Goal: Transaction & Acquisition: Purchase product/service

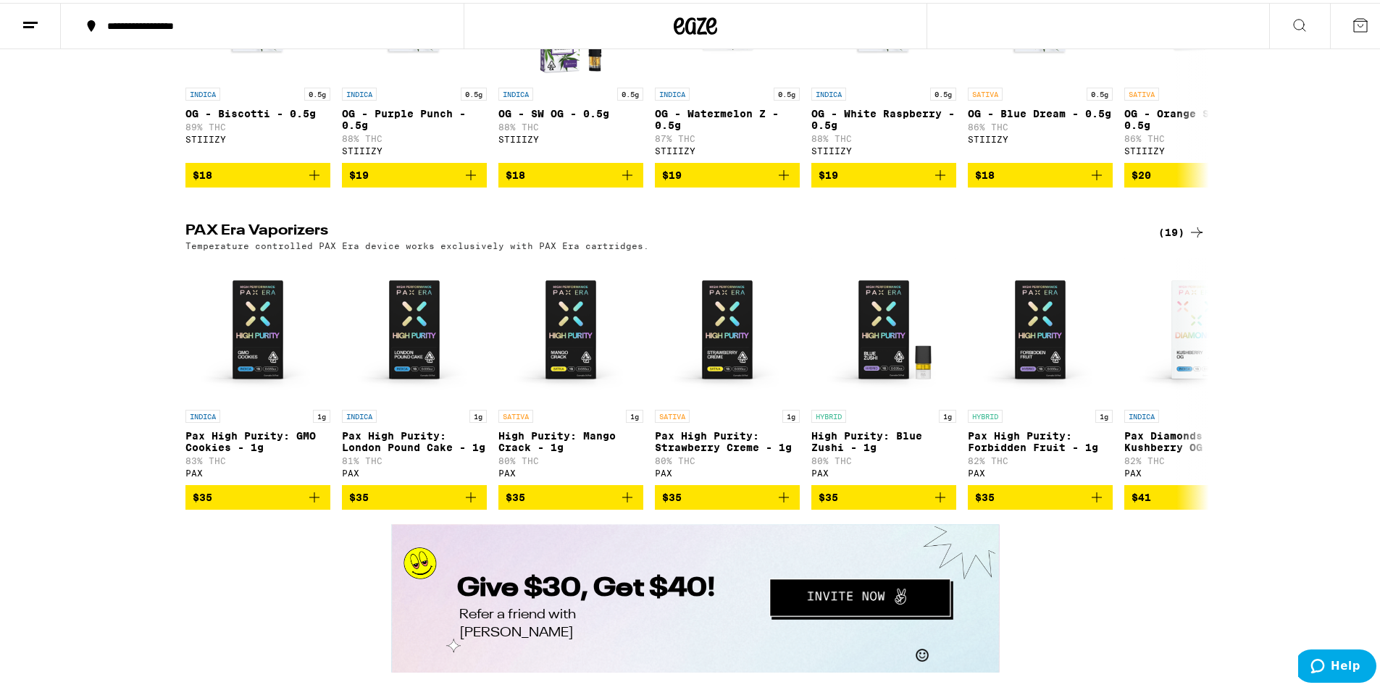
scroll to position [2223, 0]
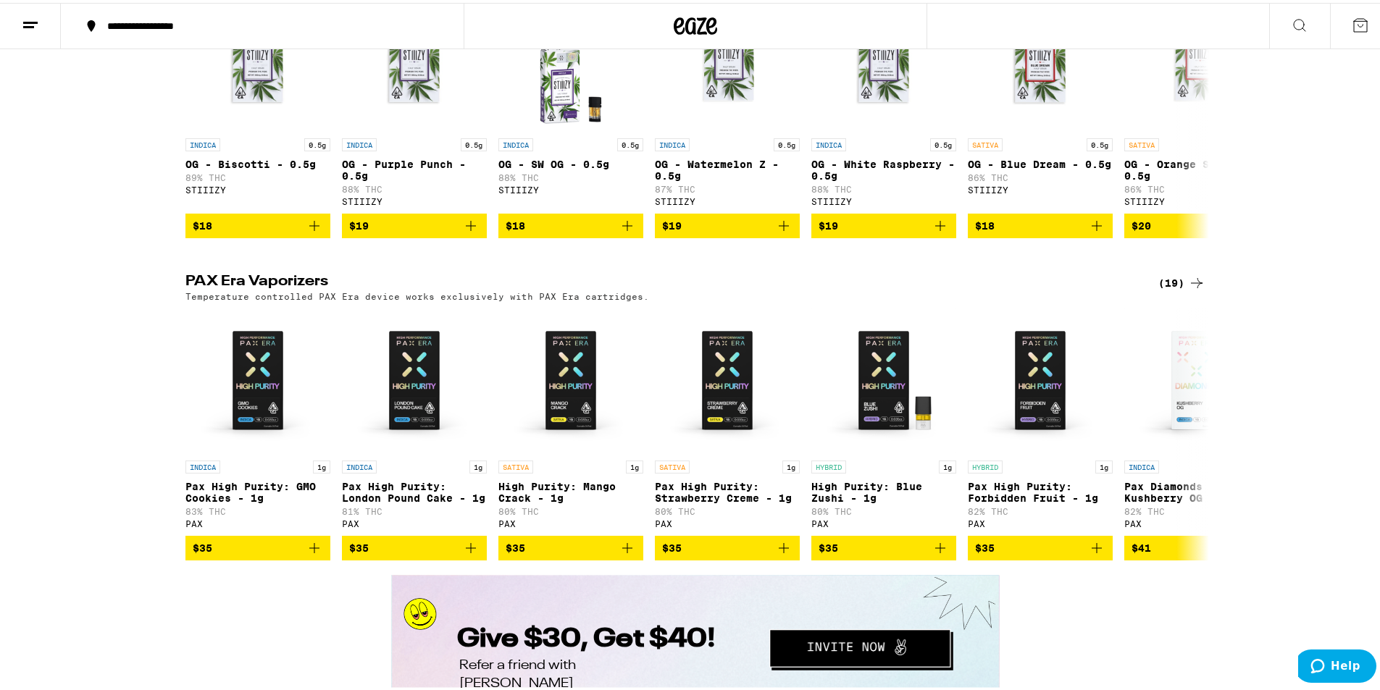
drag, startPoint x: 1328, startPoint y: 254, endPoint x: 1311, endPoint y: 202, distance: 54.1
click at [1311, 202] on div "STIIIZY Vaporizers (36) STIIIZY Gold (Live Resin) and Silver (Cannabis Derived …" at bounding box center [695, 92] width 1391 height 286
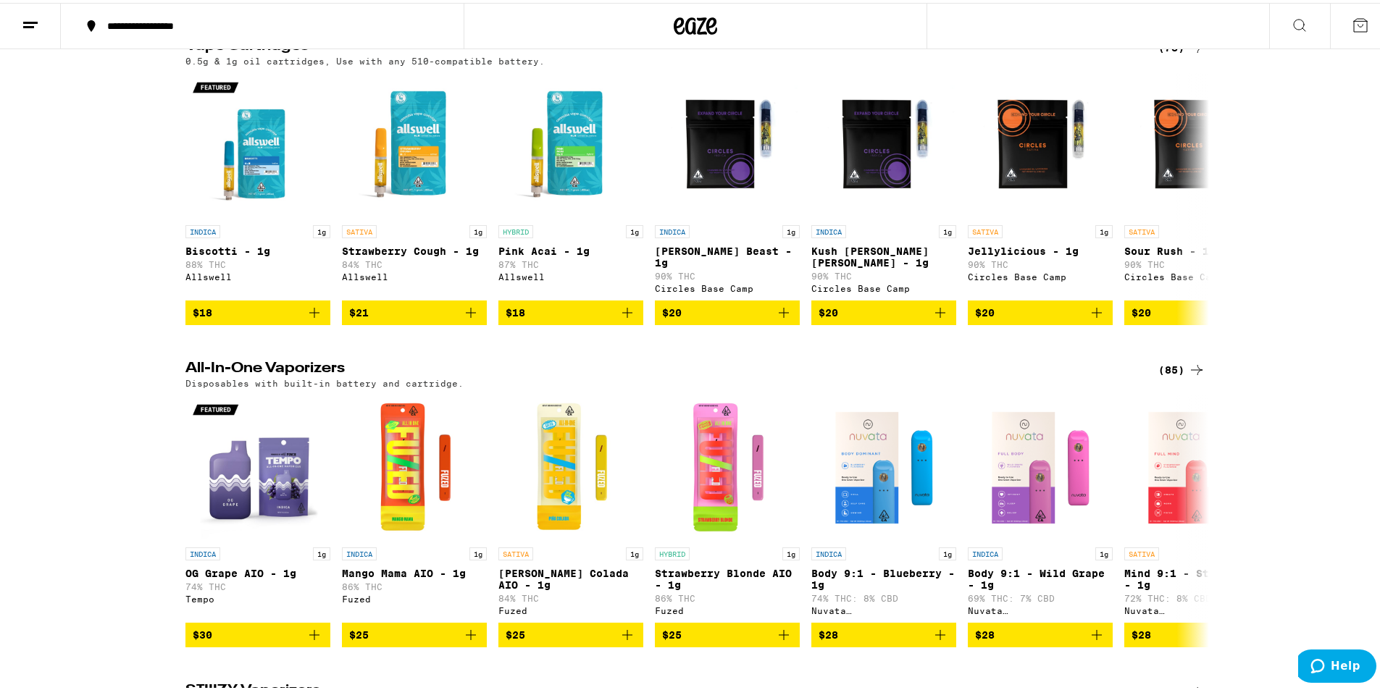
scroll to position [1477, 0]
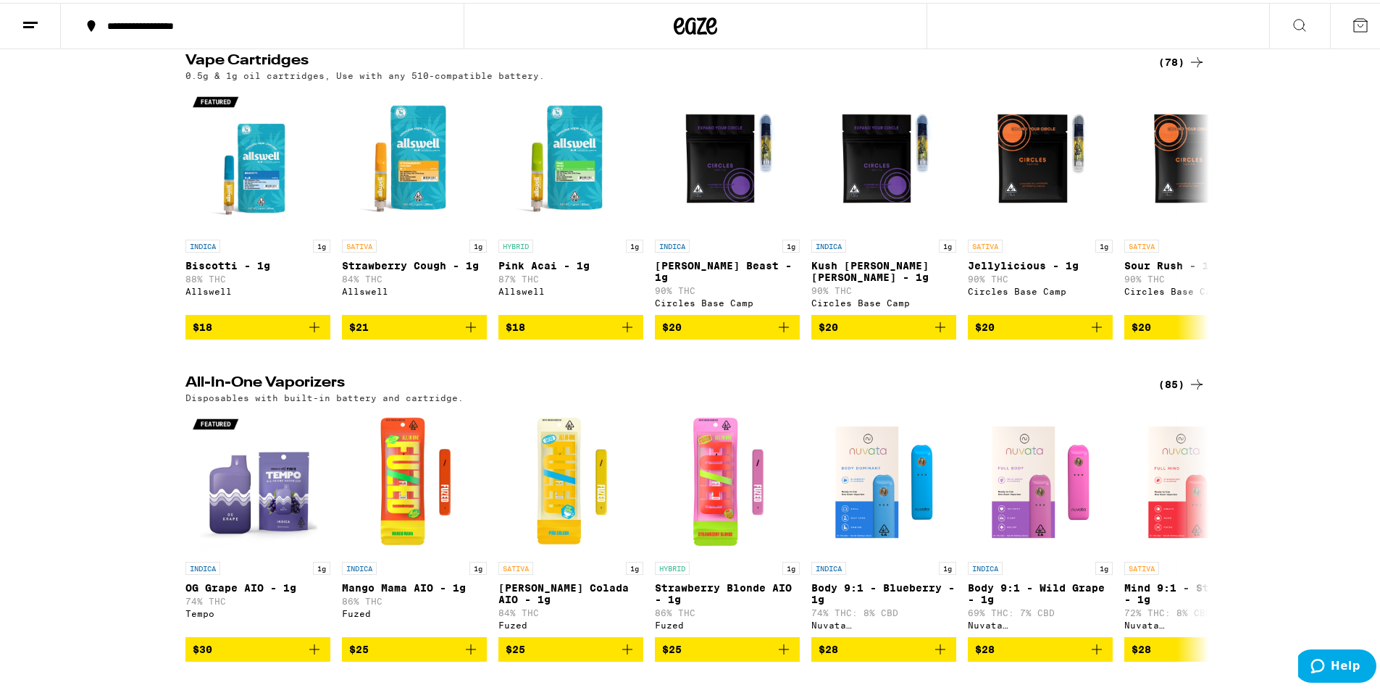
click at [1165, 68] on div "(78)" at bounding box center [1181, 59] width 47 height 17
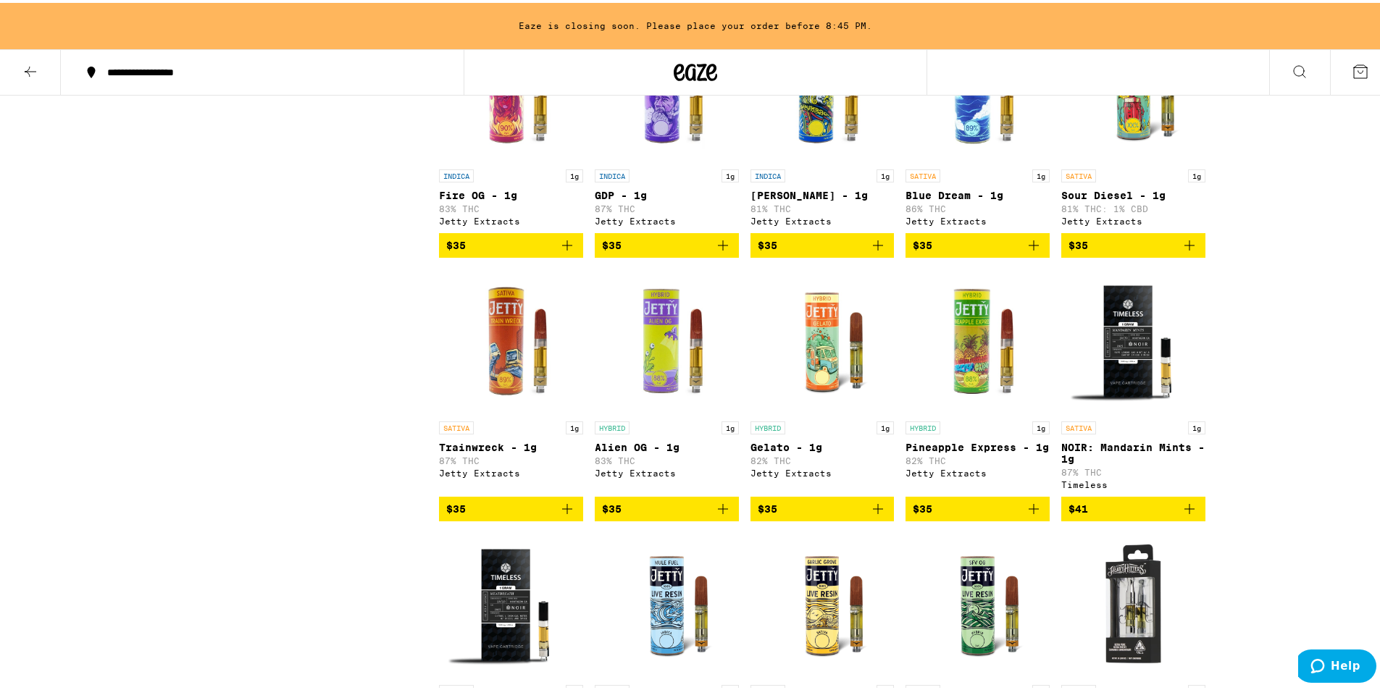
scroll to position [2803, 0]
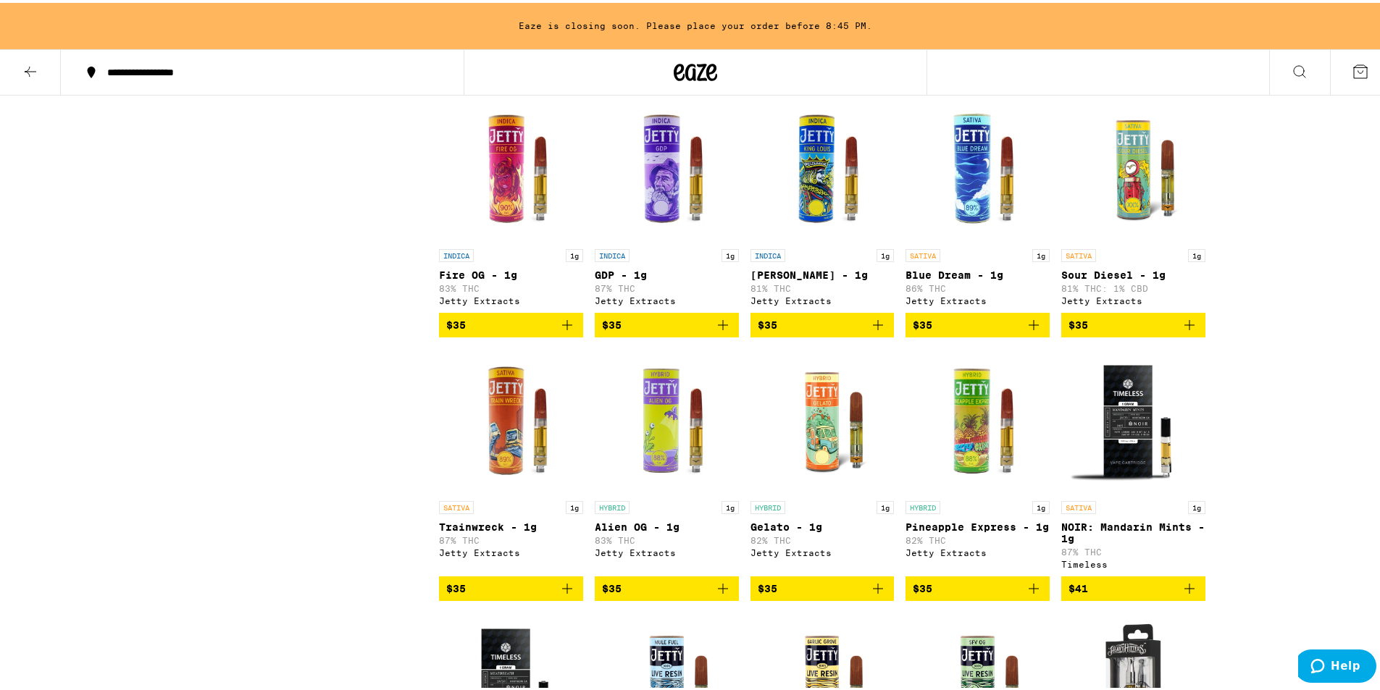
click at [638, 239] on img "Open page for GDP - 1g from Jetty Extracts" at bounding box center [667, 166] width 144 height 145
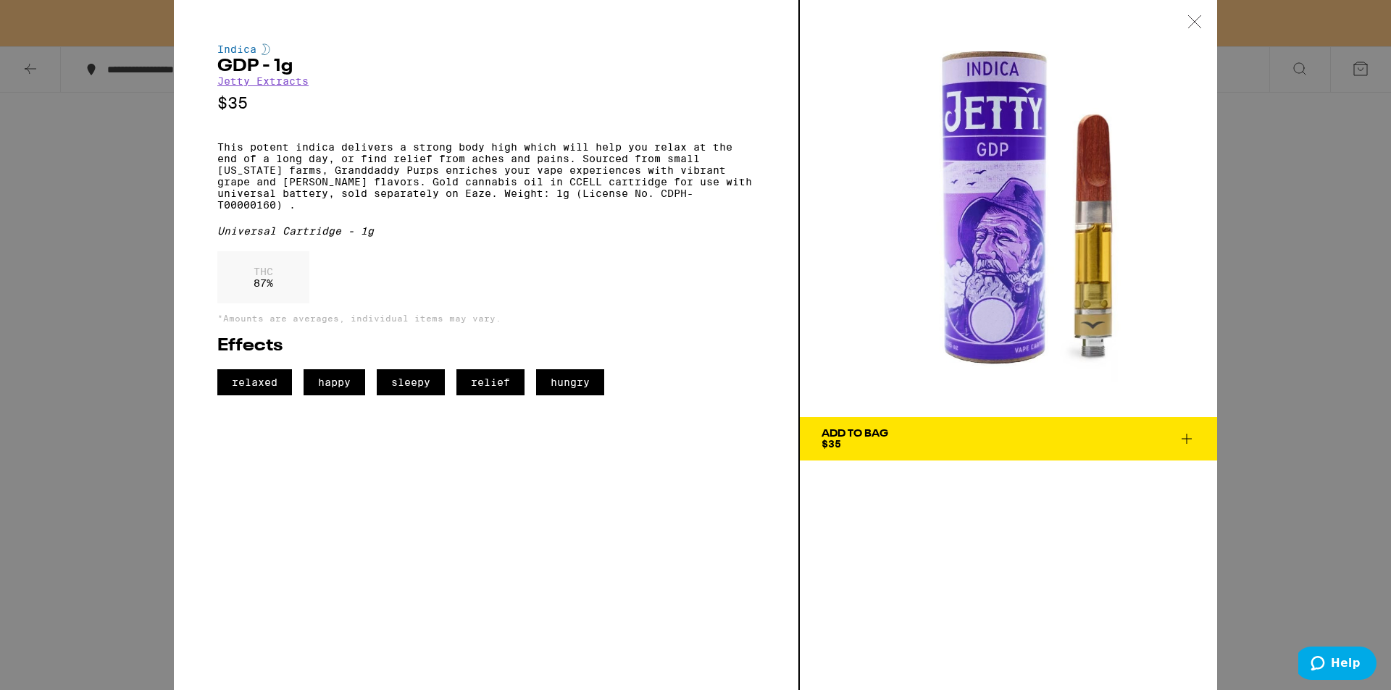
click at [1184, 435] on icon at bounding box center [1186, 438] width 17 height 17
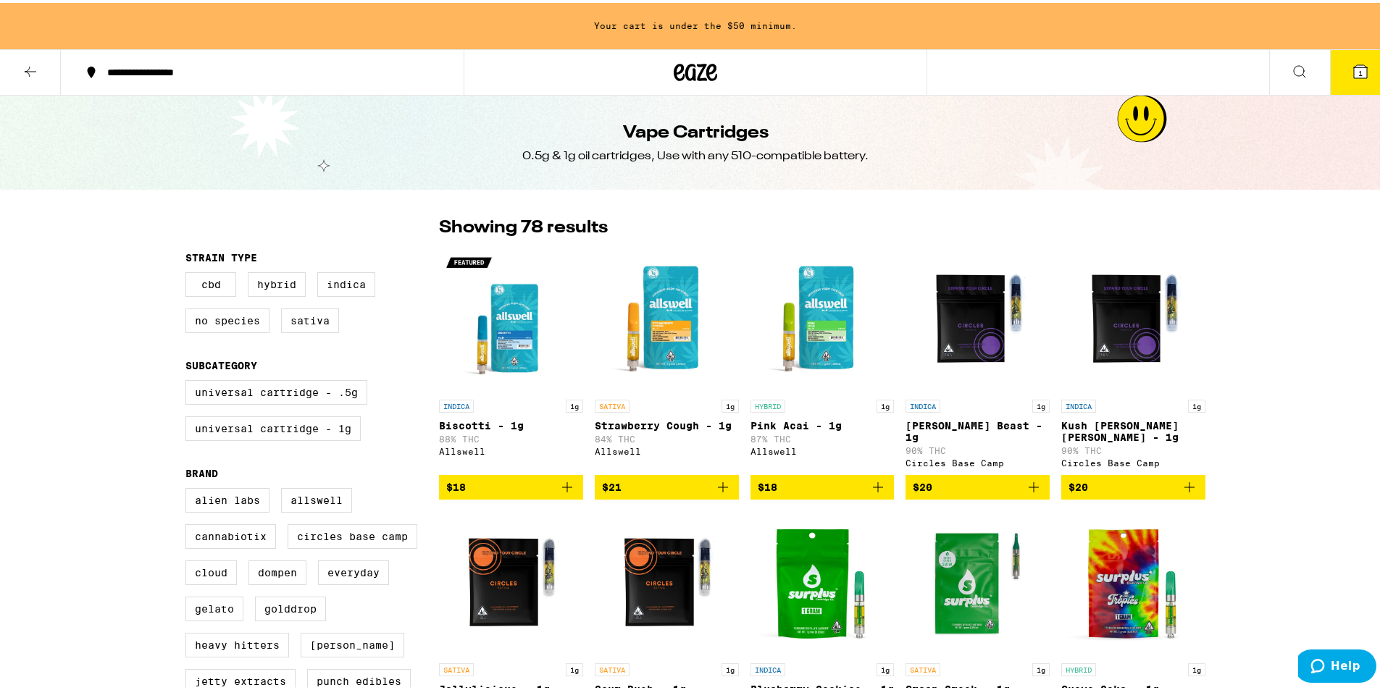
click at [312, 164] on div "Vape Cartridges 0.5g & 1g oil cartridges, Use with any 510-compatible battery." at bounding box center [695, 140] width 1391 height 94
click at [317, 164] on div "Vape Cartridges 0.5g & 1g oil cartridges, Use with any 510-compatible battery." at bounding box center [695, 140] width 1391 height 94
click at [329, 285] on label "Indica" at bounding box center [346, 281] width 58 height 25
click at [189, 272] on input "Indica" at bounding box center [188, 272] width 1 height 1
checkbox input "true"
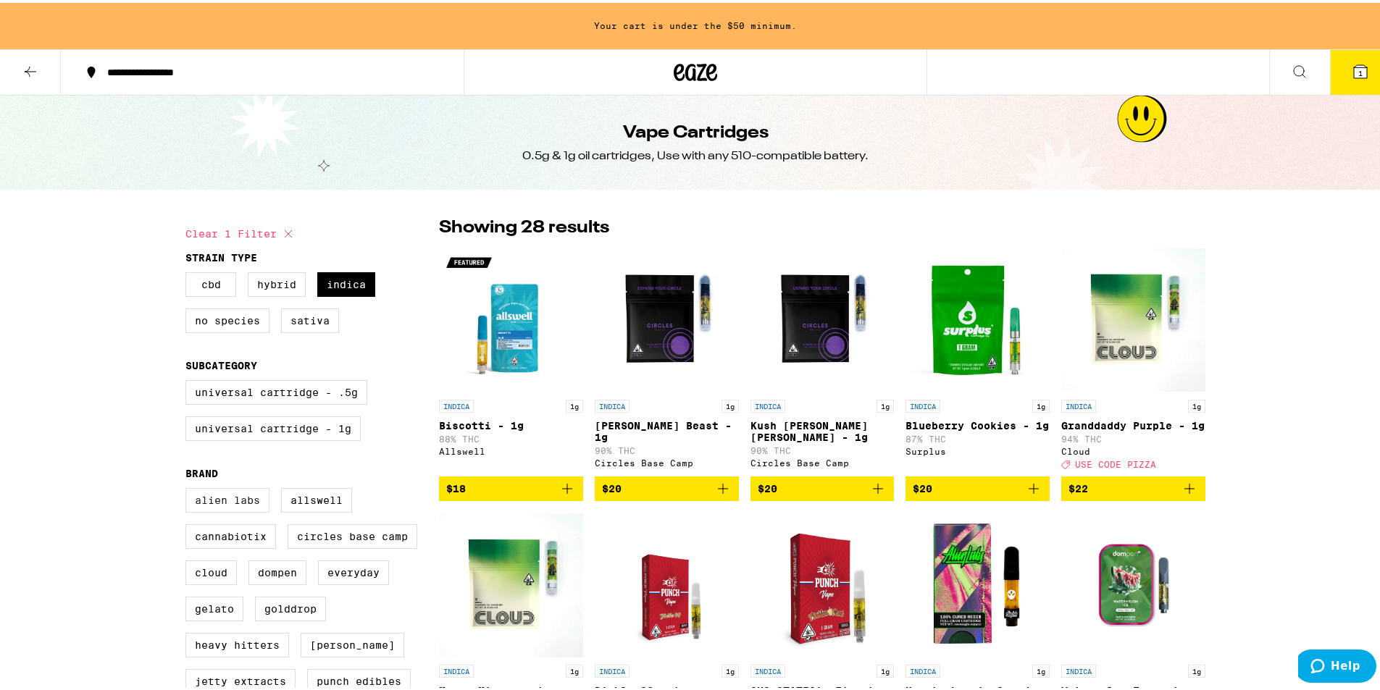
click at [230, 510] on label "Alien Labs" at bounding box center [227, 497] width 84 height 25
click at [189, 488] on input "Alien Labs" at bounding box center [188, 488] width 1 height 1
checkbox input "true"
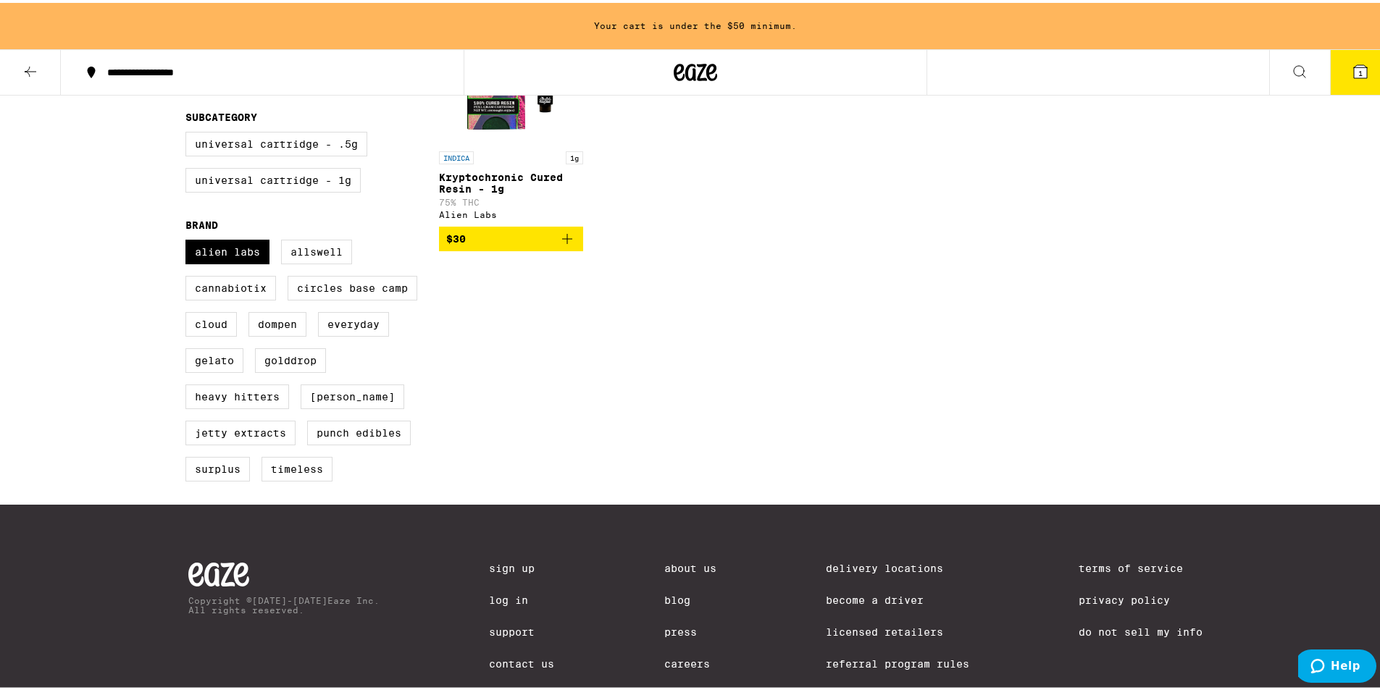
scroll to position [253, 0]
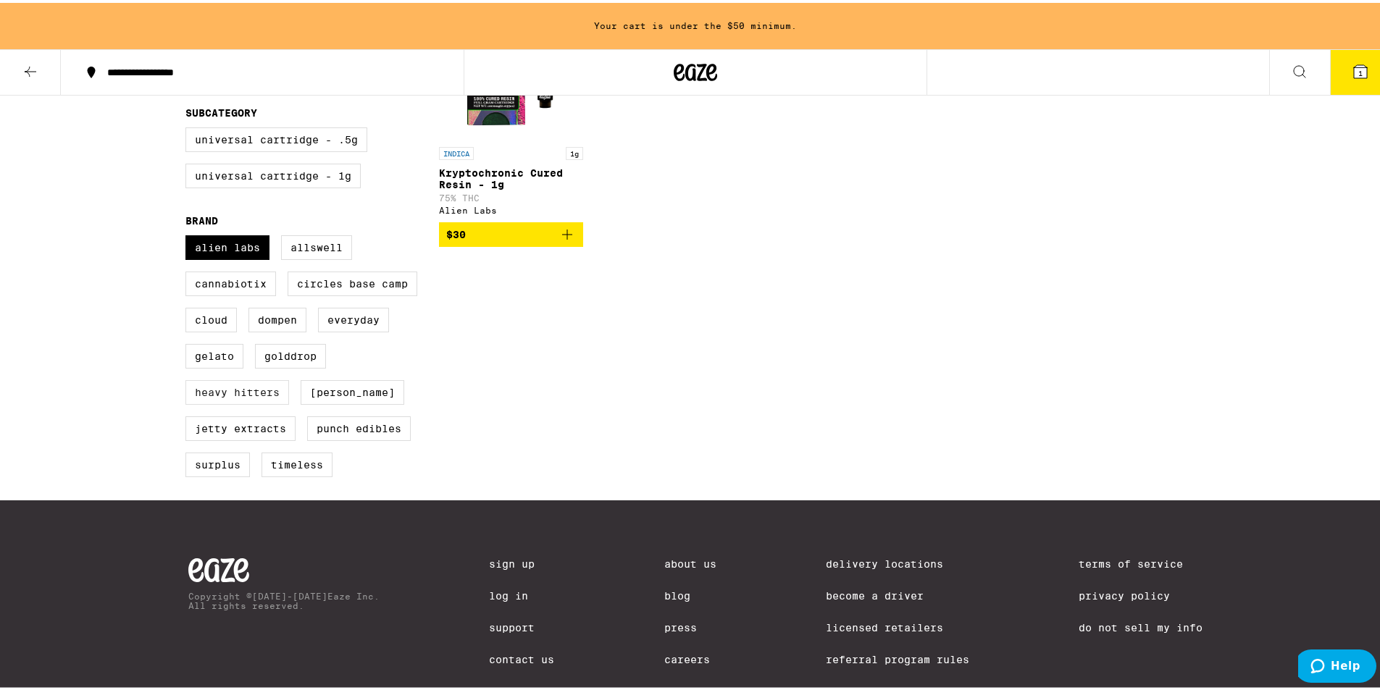
click at [217, 402] on label "Heavy Hitters" at bounding box center [237, 389] width 104 height 25
click at [189, 235] on input "Heavy Hitters" at bounding box center [188, 235] width 1 height 1
checkbox input "true"
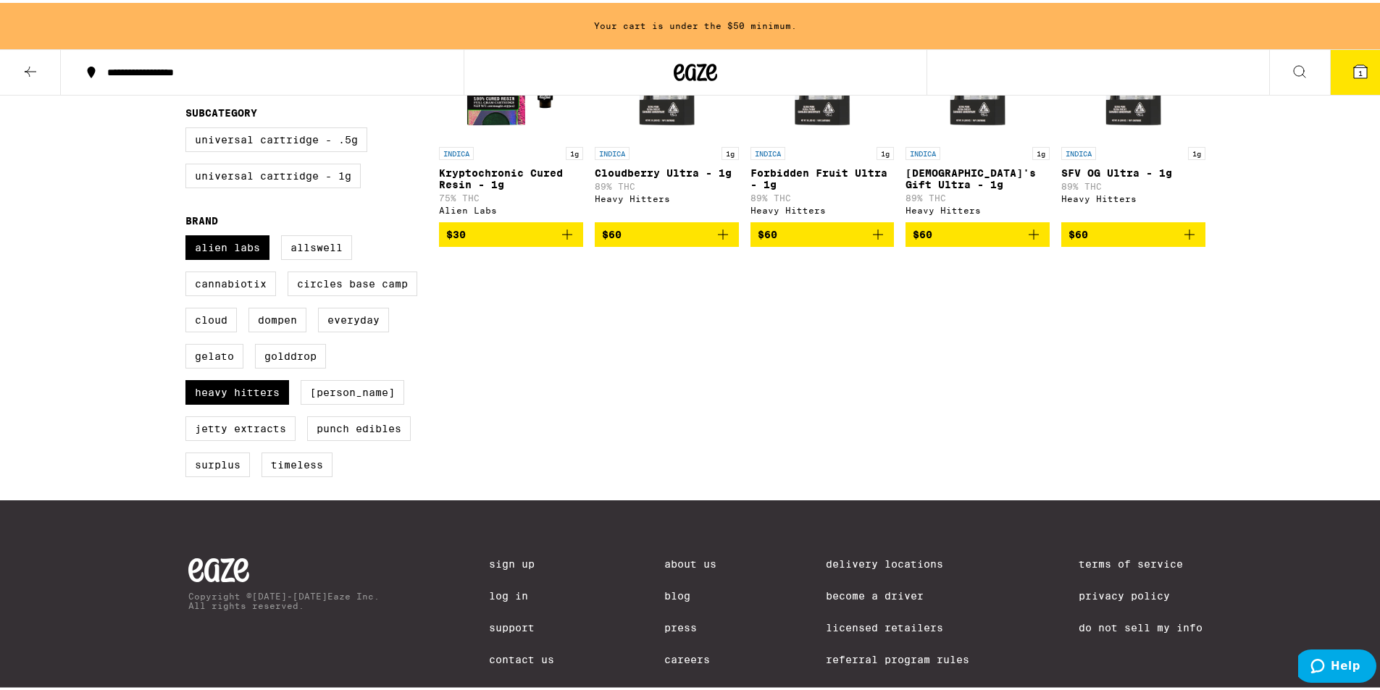
click at [29, 68] on icon at bounding box center [31, 69] width 12 height 10
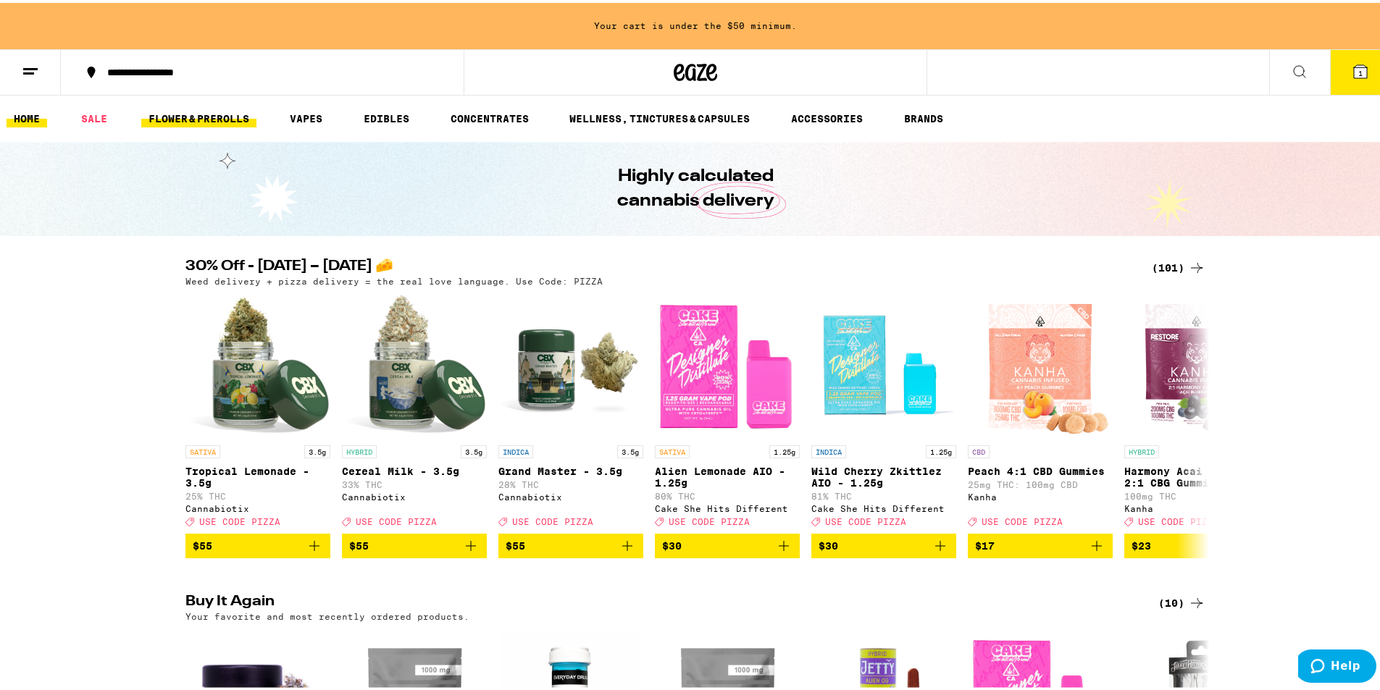
click at [167, 117] on link "FLOWER & PREROLLS" at bounding box center [198, 115] width 115 height 17
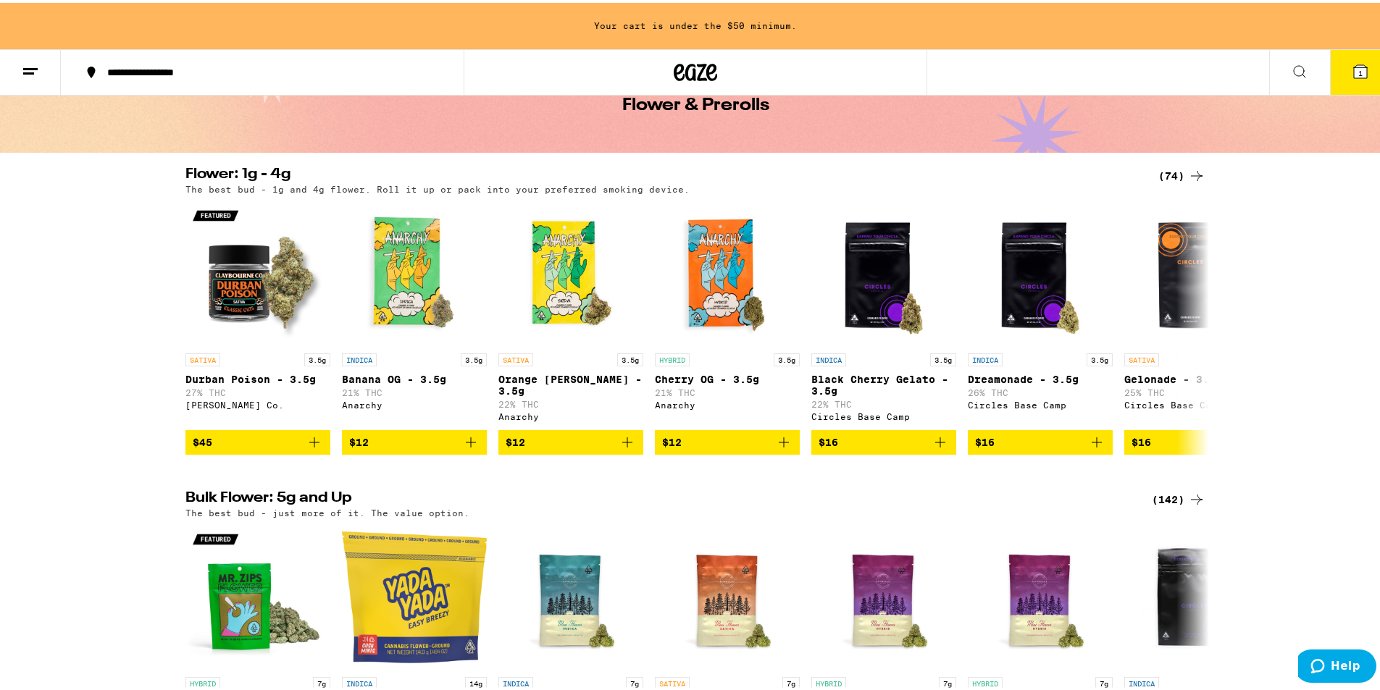
scroll to position [79, 0]
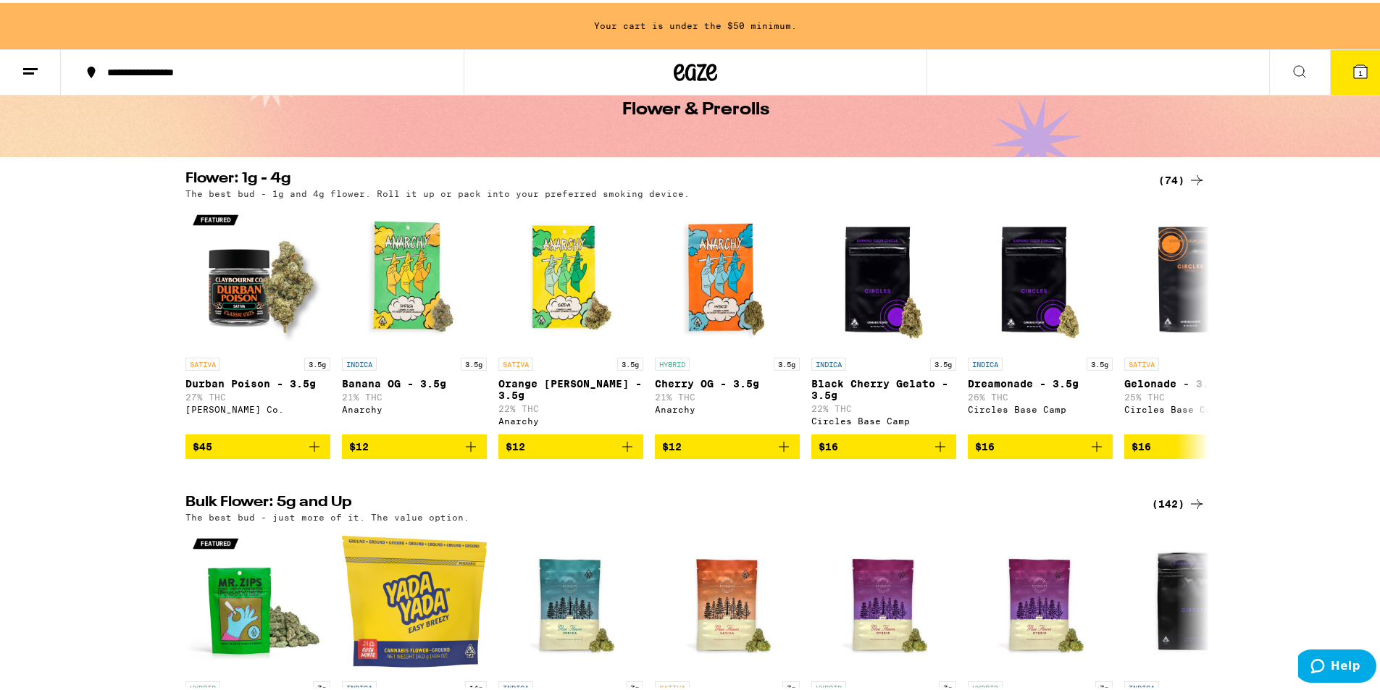
click at [1211, 183] on div "Flower: 1g - 4g (74) The best bud - 1g and 4g flower. Roll it up or pack into y…" at bounding box center [695, 313] width 1391 height 288
click at [1200, 180] on icon at bounding box center [1196, 177] width 17 height 17
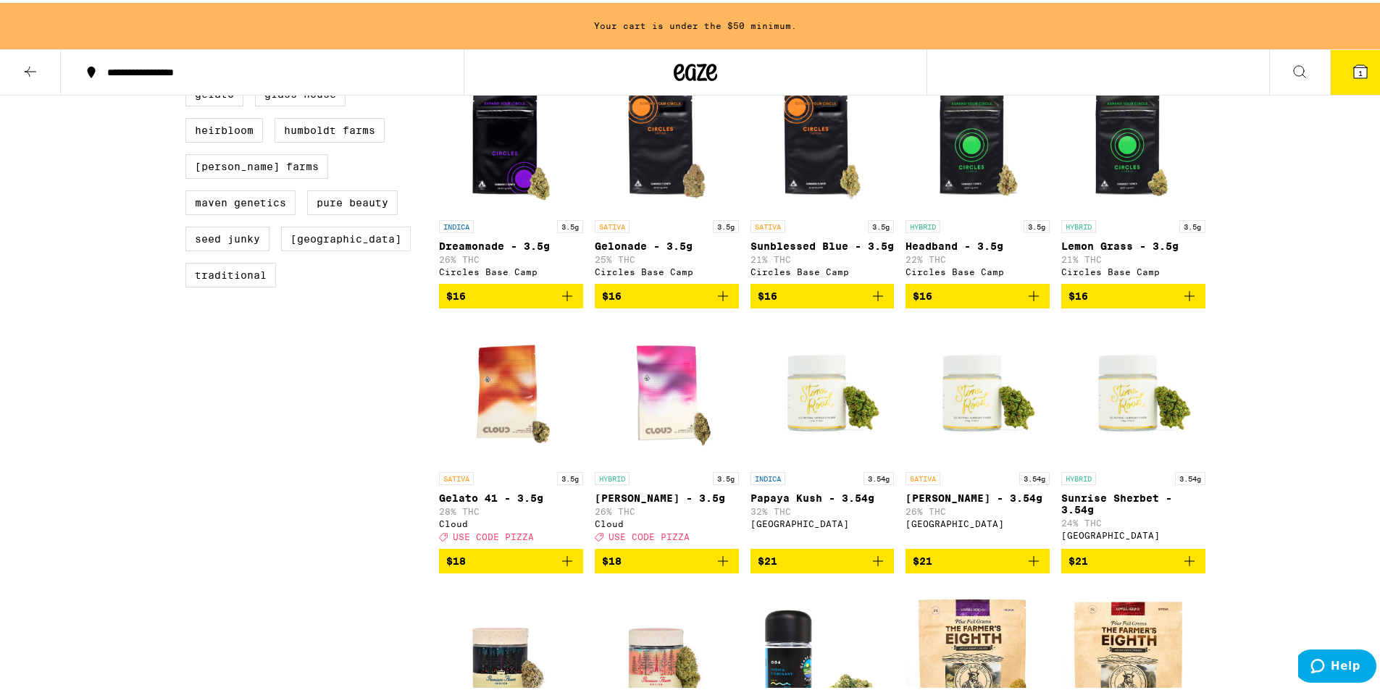
scroll to position [448, 0]
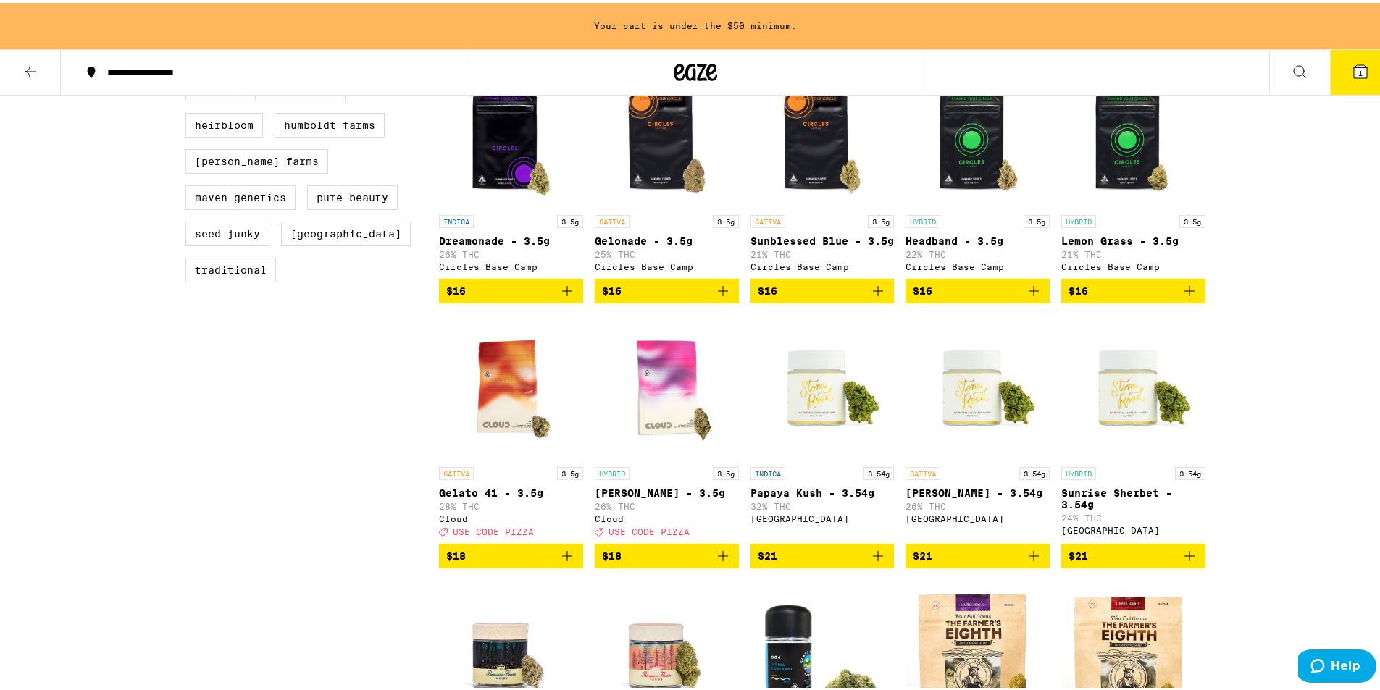
click at [816, 562] on span "$21" at bounding box center [823, 553] width 130 height 17
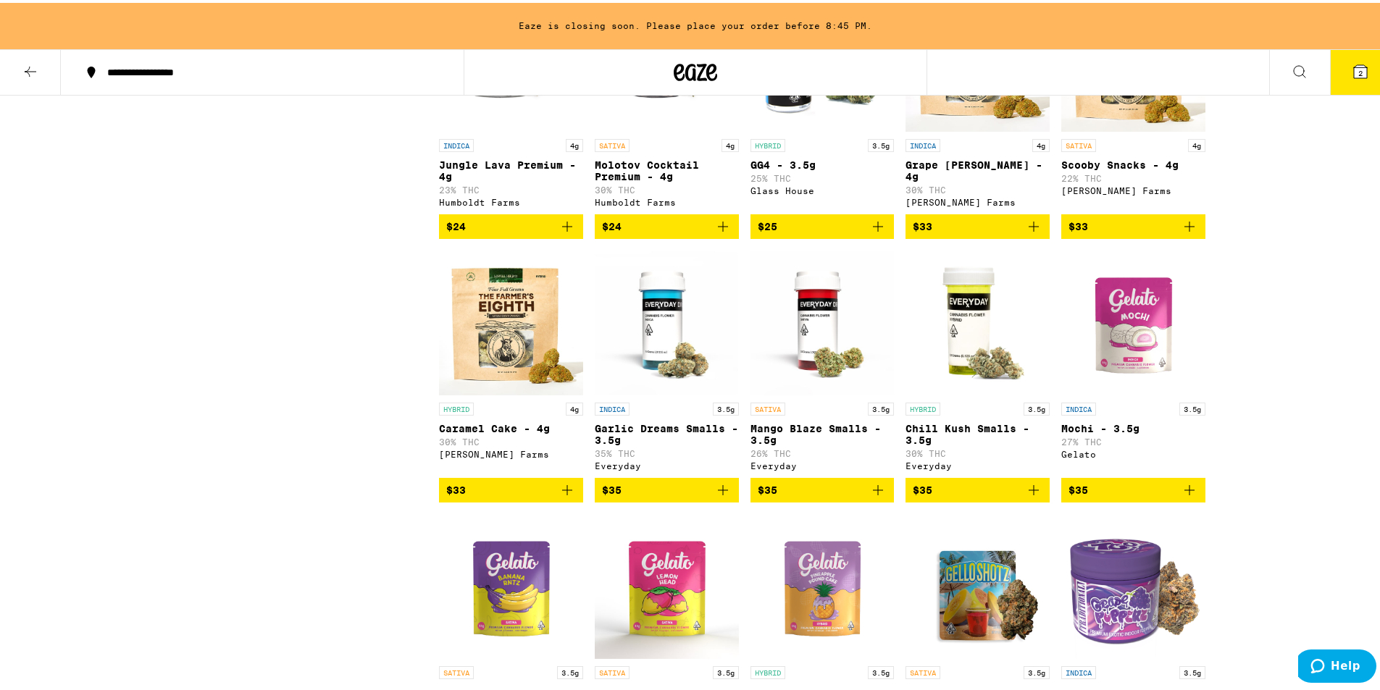
scroll to position [1061, 0]
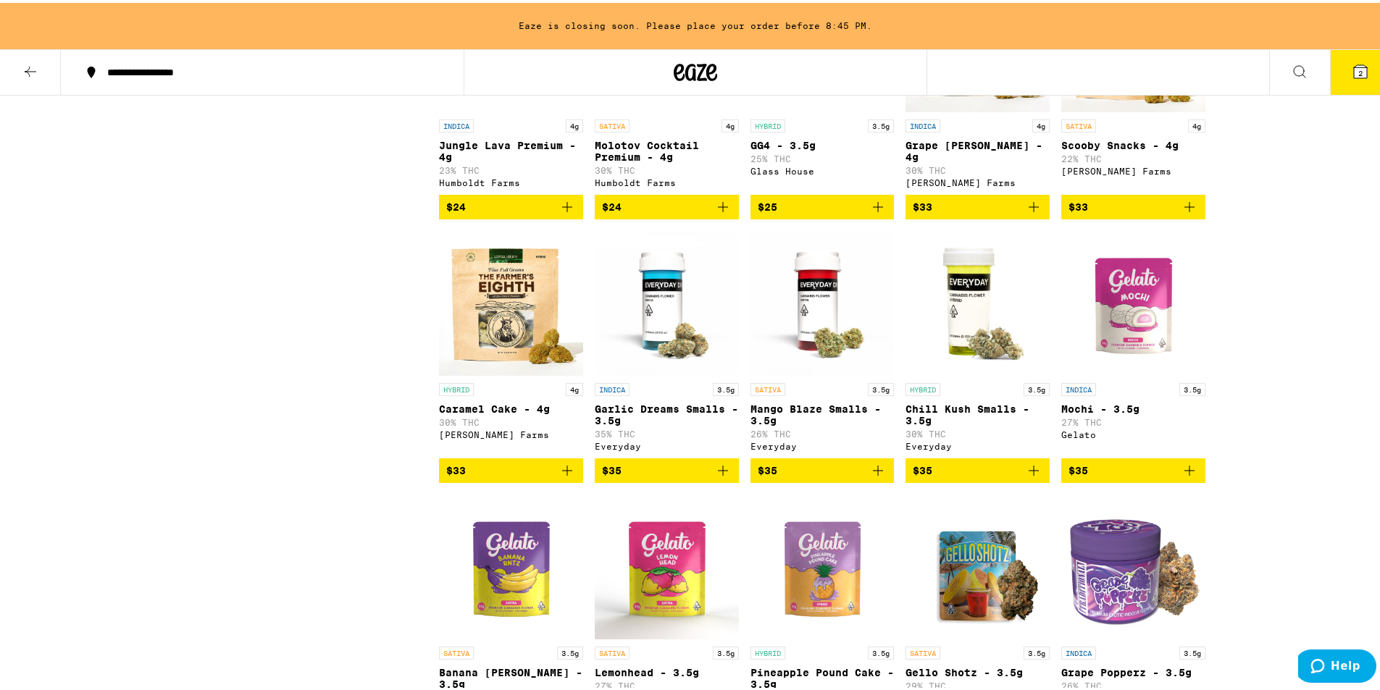
click at [691, 477] on span "$35" at bounding box center [667, 467] width 130 height 17
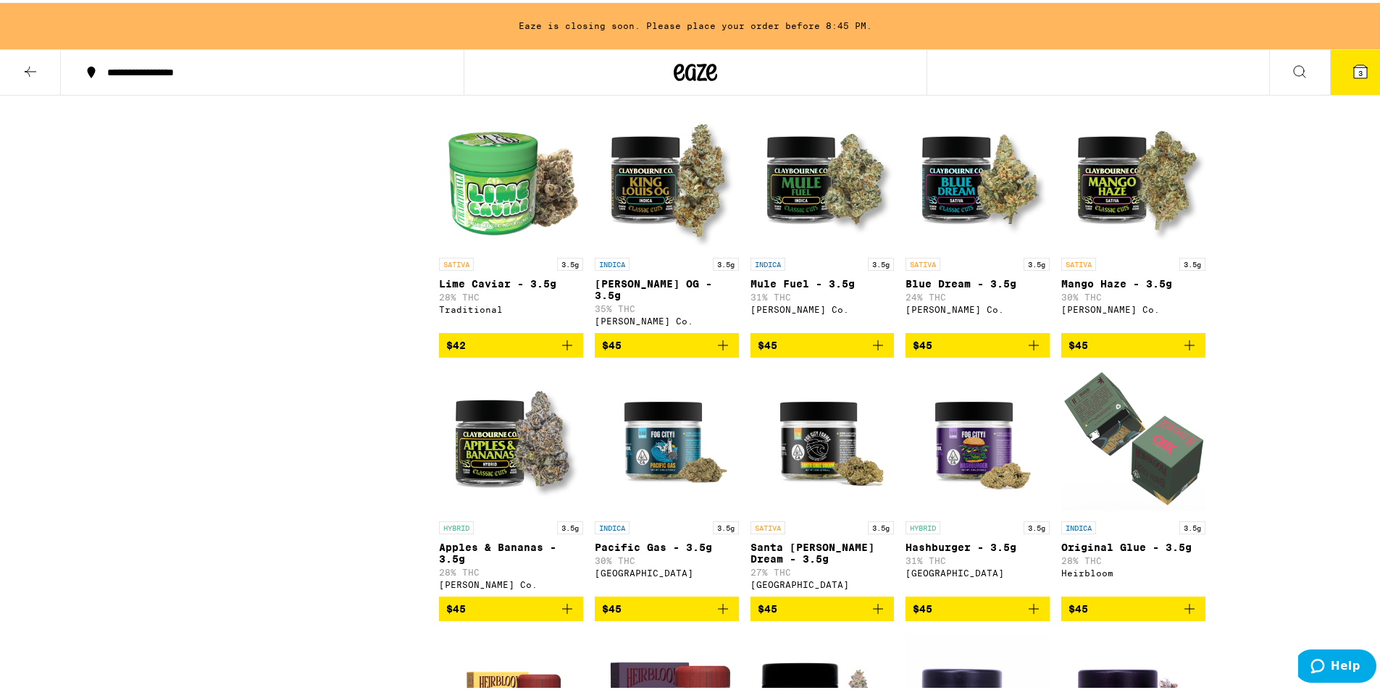
scroll to position [1784, 0]
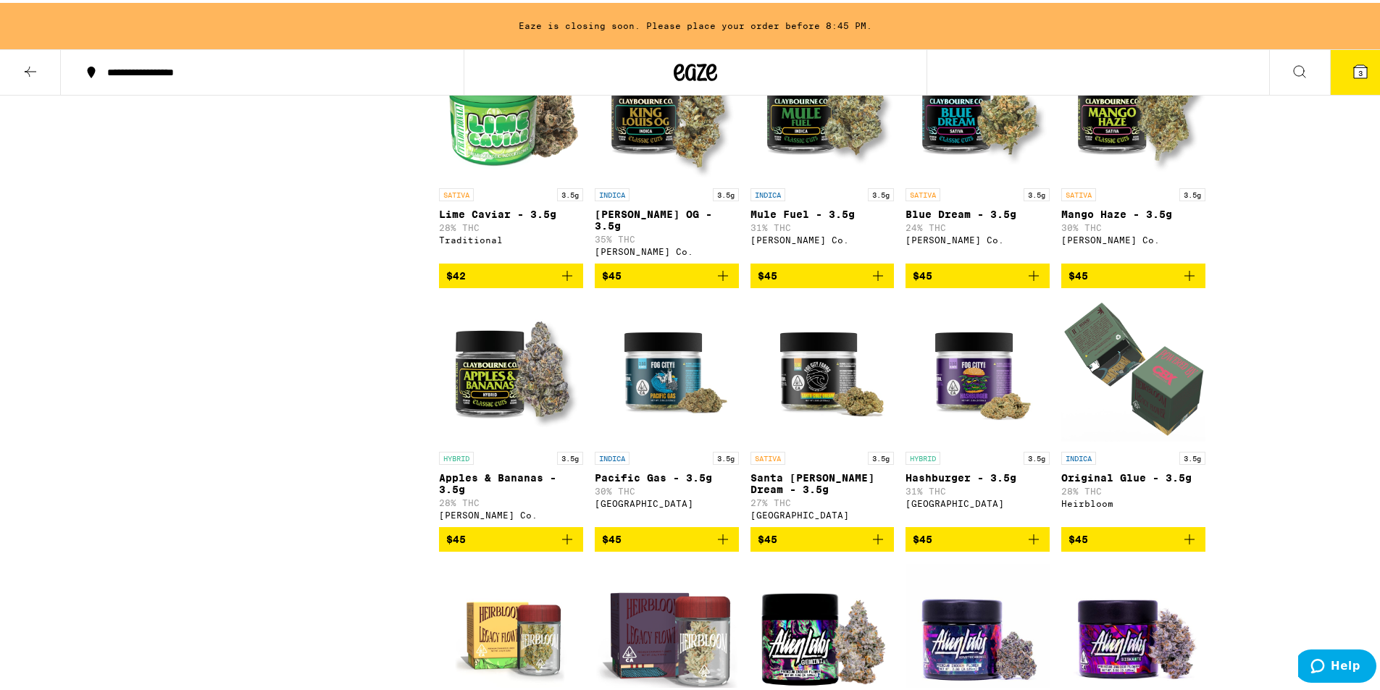
click at [680, 282] on span "$45" at bounding box center [667, 272] width 130 height 17
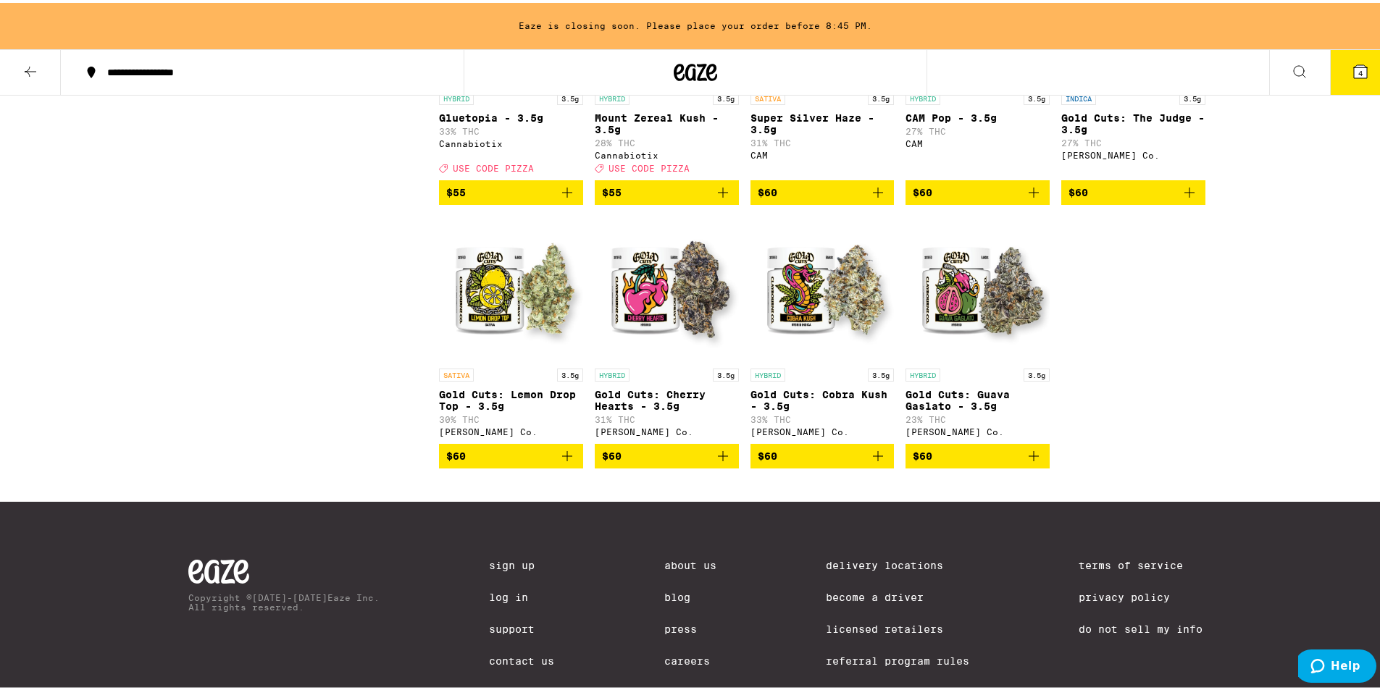
scroll to position [3726, 0]
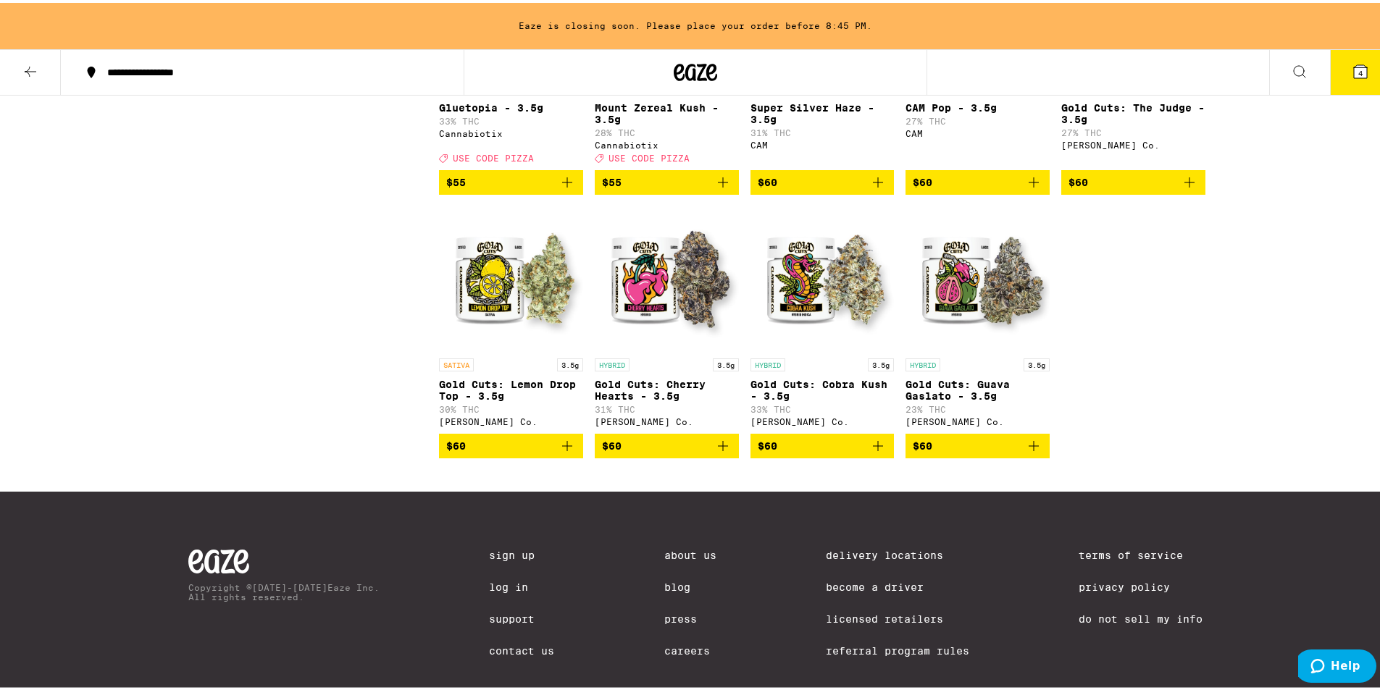
click at [822, 452] on span "$60" at bounding box center [823, 443] width 130 height 17
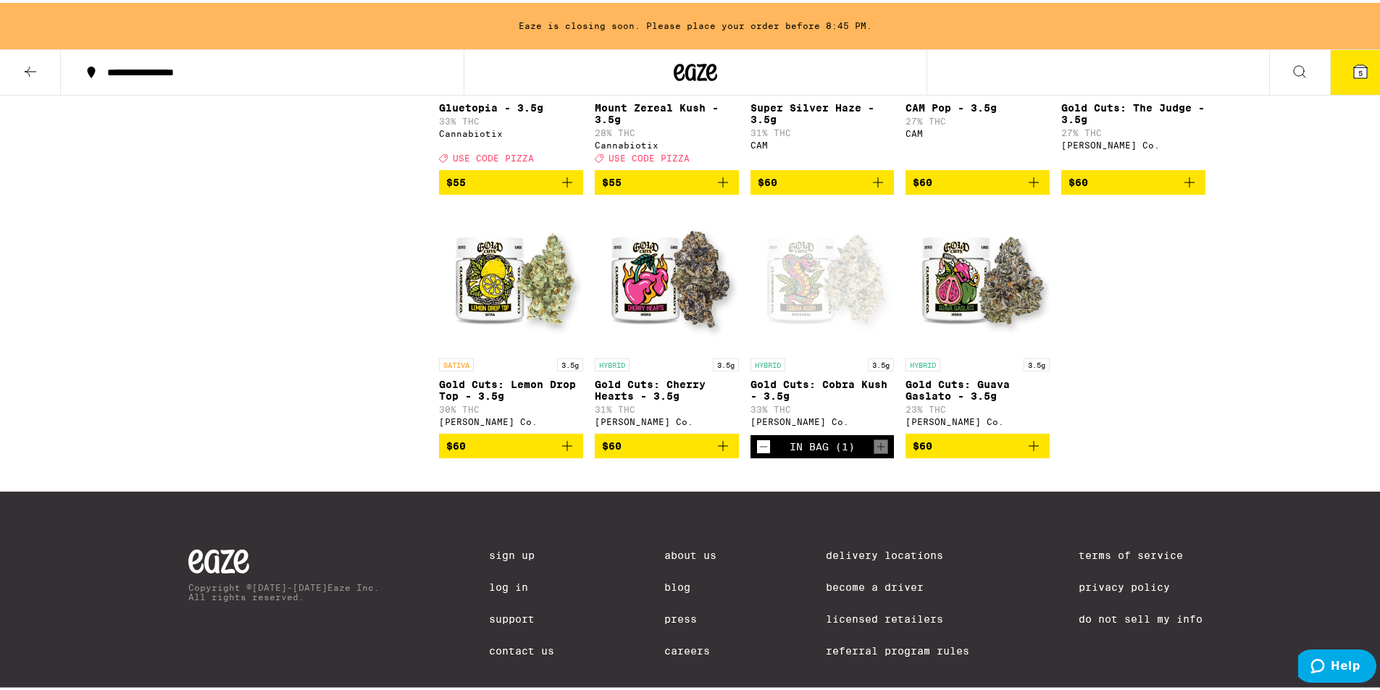
click at [1334, 75] on button "5" at bounding box center [1360, 69] width 61 height 45
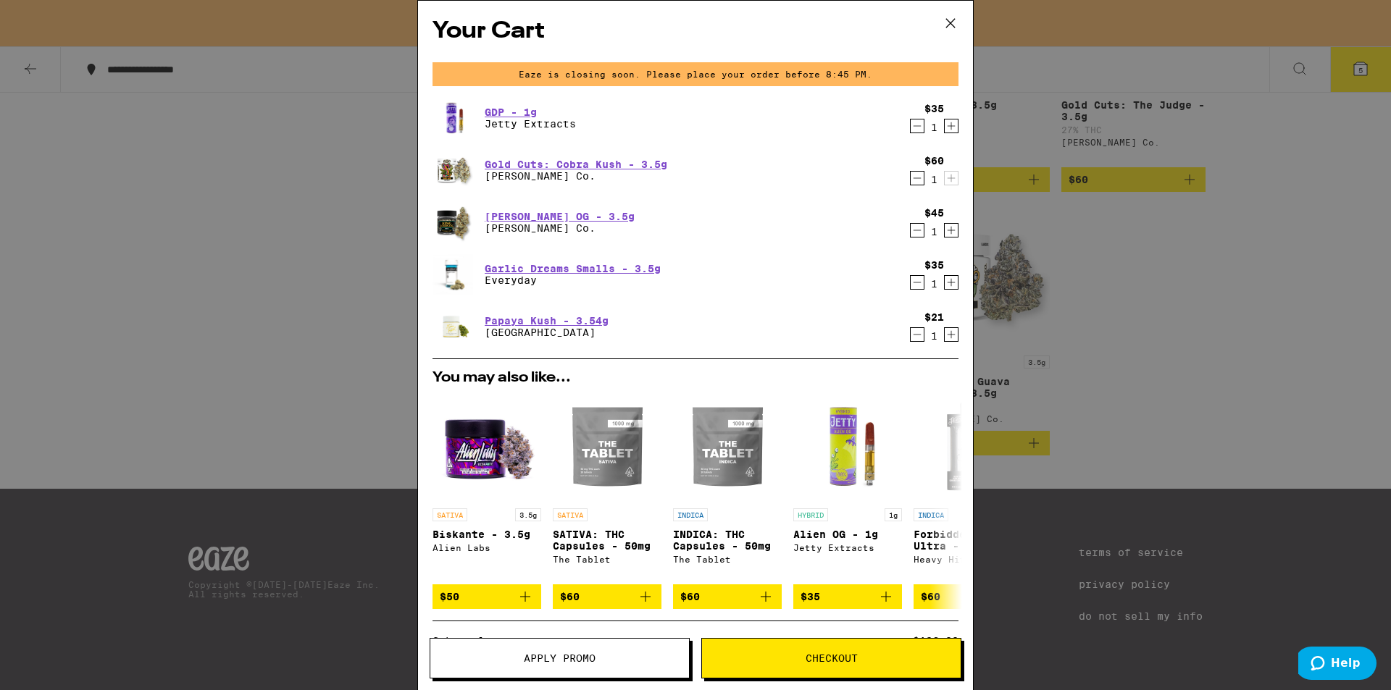
click at [911, 235] on icon "Decrement" at bounding box center [917, 230] width 13 height 17
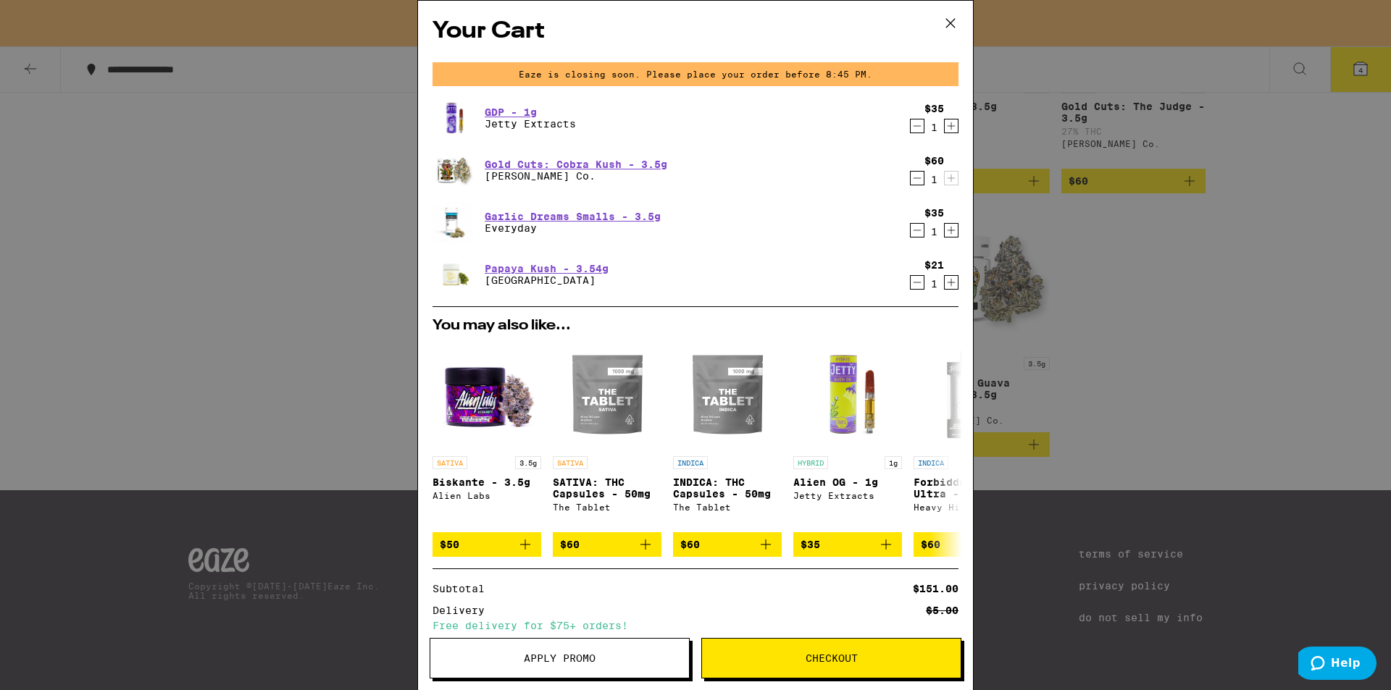
click at [911, 237] on icon "Decrement" at bounding box center [917, 230] width 13 height 17
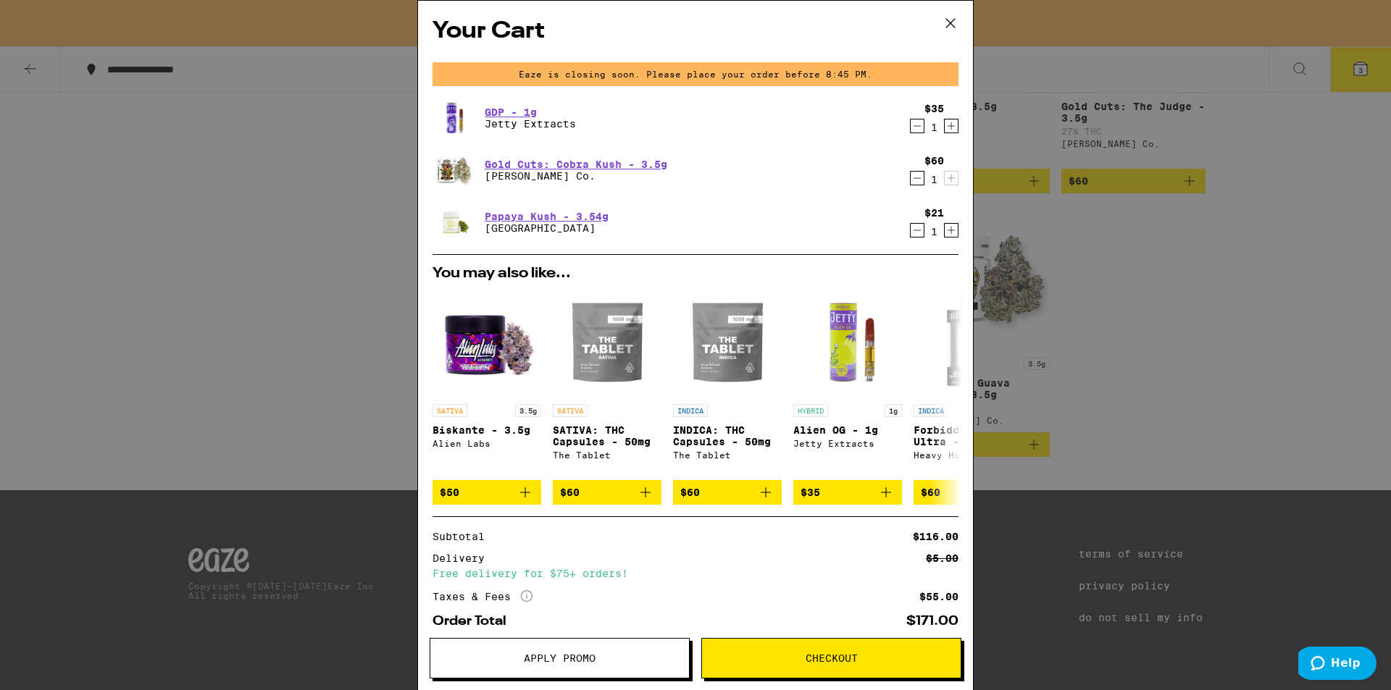
click at [911, 237] on icon "Decrement" at bounding box center [917, 230] width 13 height 17
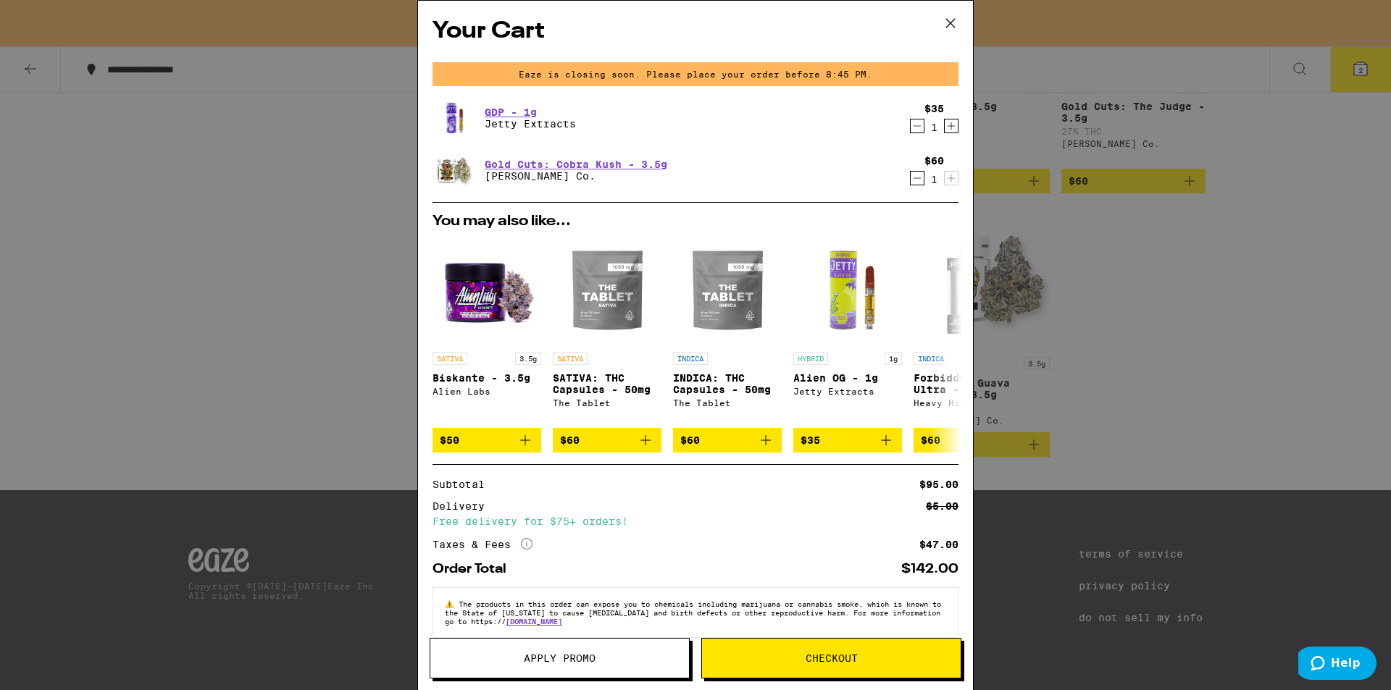
click at [945, 25] on icon at bounding box center [951, 23] width 22 height 22
